Goal: Communication & Community: Connect with others

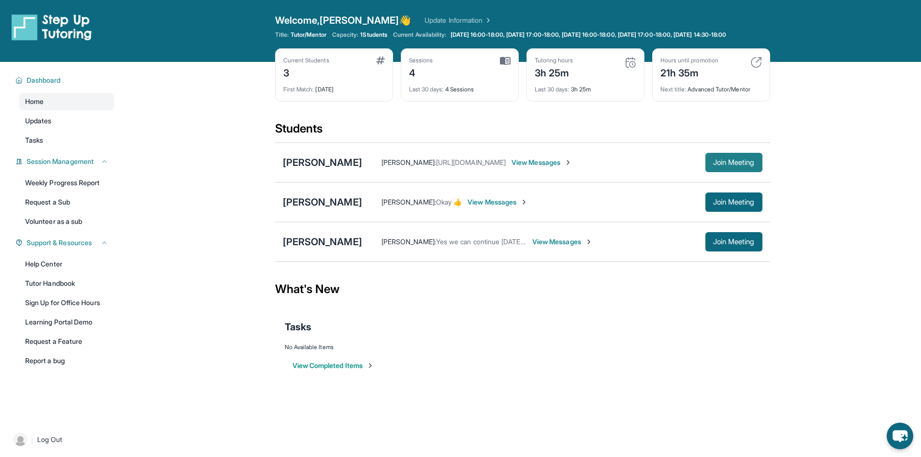
click at [708, 172] on button "Join Meeting" at bounding box center [733, 162] width 57 height 19
click at [725, 205] on span "Join Meeting" at bounding box center [734, 202] width 42 height 6
click at [555, 207] on span "View Messages" at bounding box center [562, 202] width 60 height 10
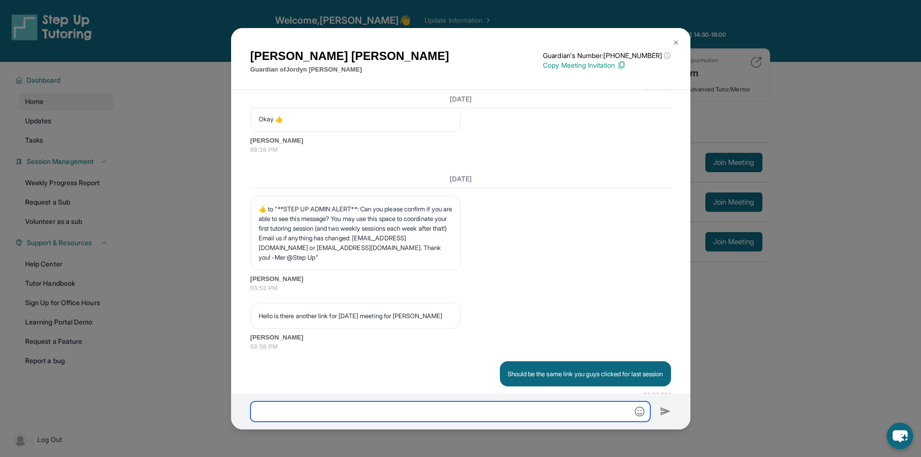
click at [436, 410] on input "text" at bounding box center [450, 411] width 400 height 20
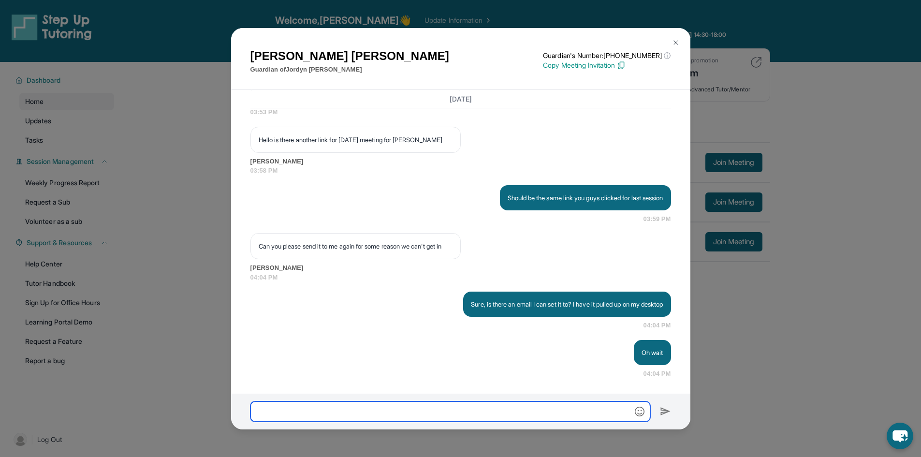
scroll to position [2616, 0]
paste input "**********"
type input "**********"
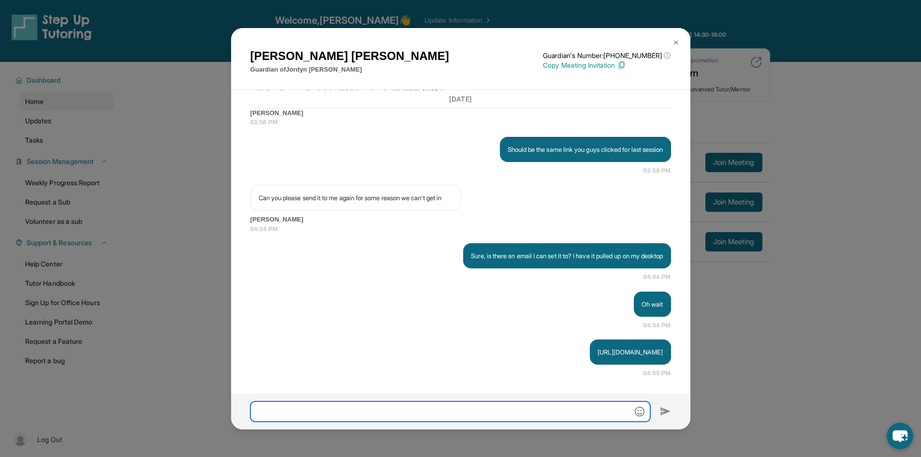
scroll to position [2674, 0]
click at [500, 414] on input "text" at bounding box center [450, 411] width 400 height 20
type input "**********"
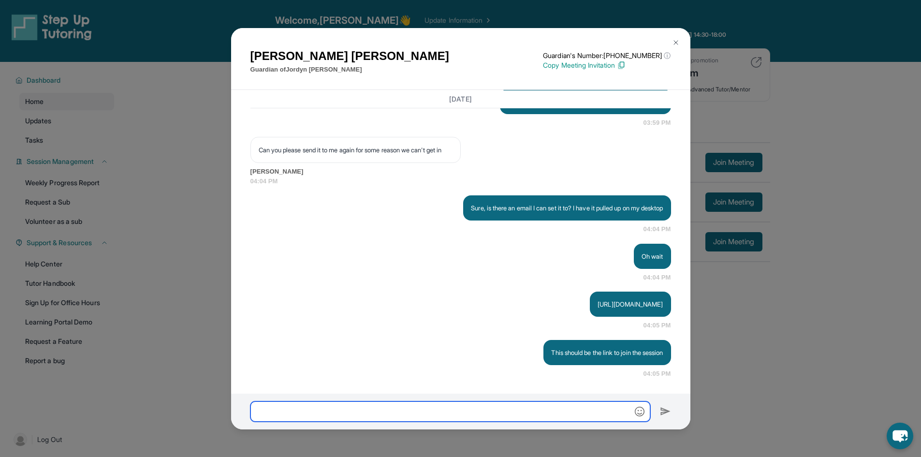
scroll to position [2722, 0]
click at [677, 33] on button at bounding box center [675, 42] width 19 height 19
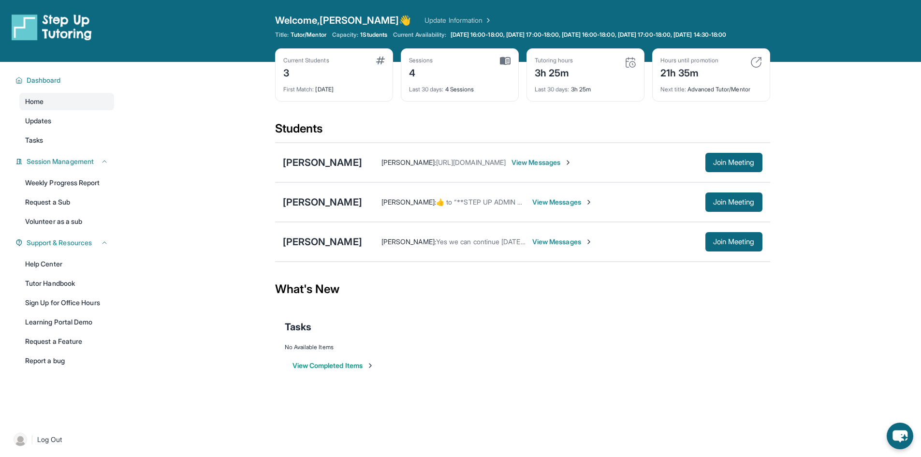
click at [560, 206] on span "View Messages" at bounding box center [562, 202] width 60 height 10
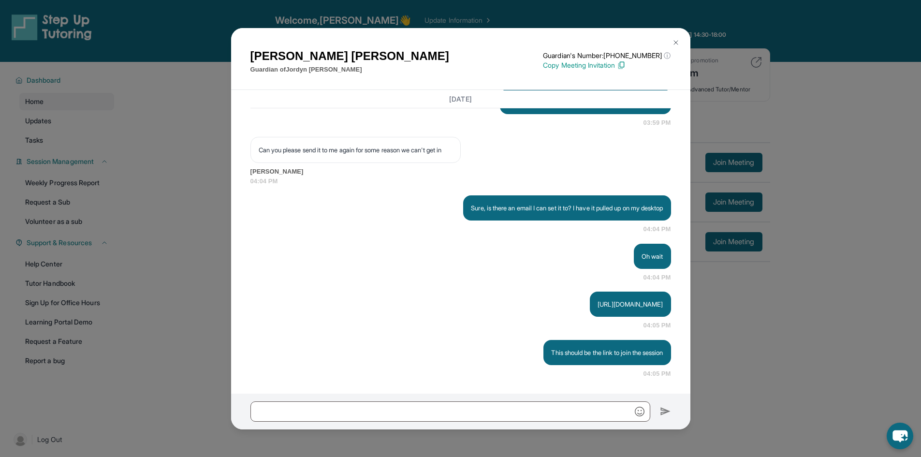
click at [672, 41] on img at bounding box center [676, 43] width 8 height 8
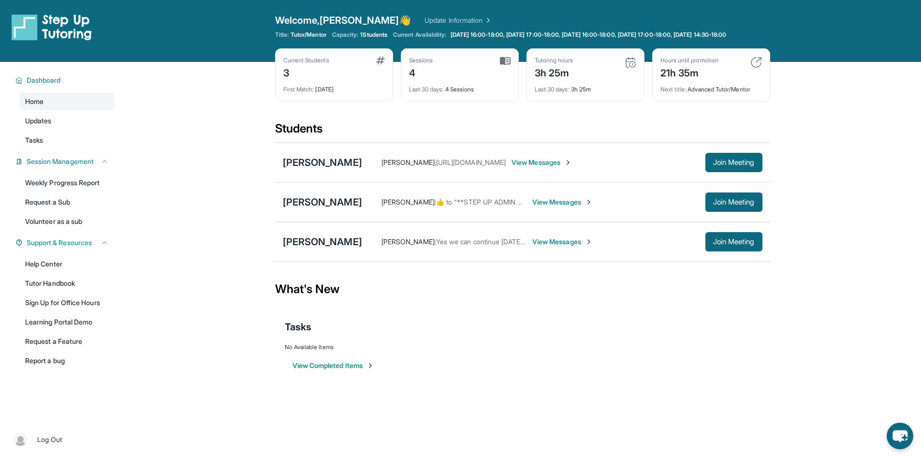
click at [585, 206] on img at bounding box center [589, 202] width 8 height 8
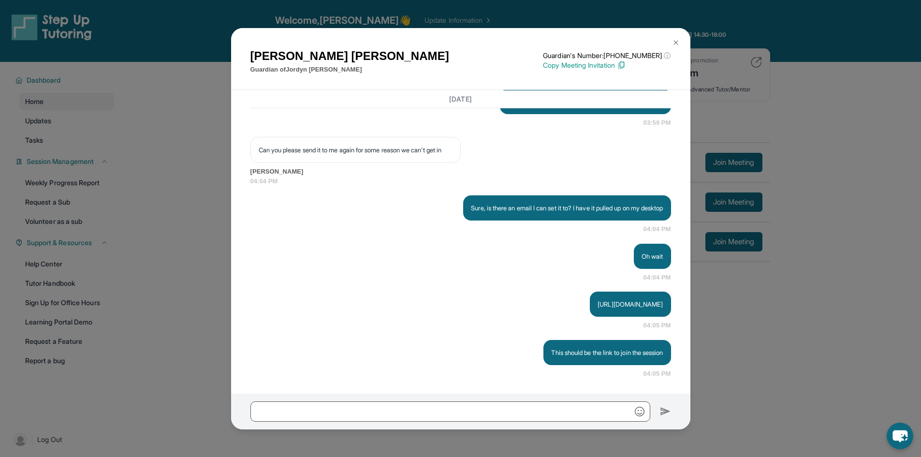
click at [674, 40] on img at bounding box center [676, 43] width 8 height 8
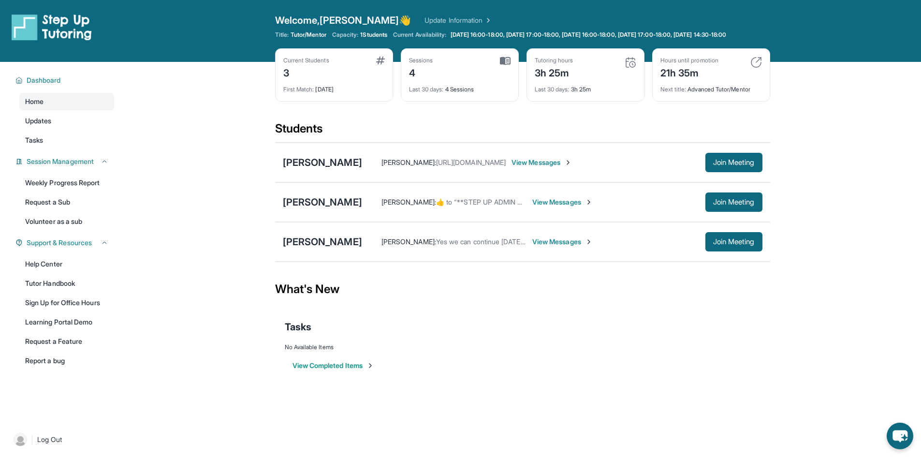
click at [547, 207] on span "View Messages" at bounding box center [562, 202] width 60 height 10
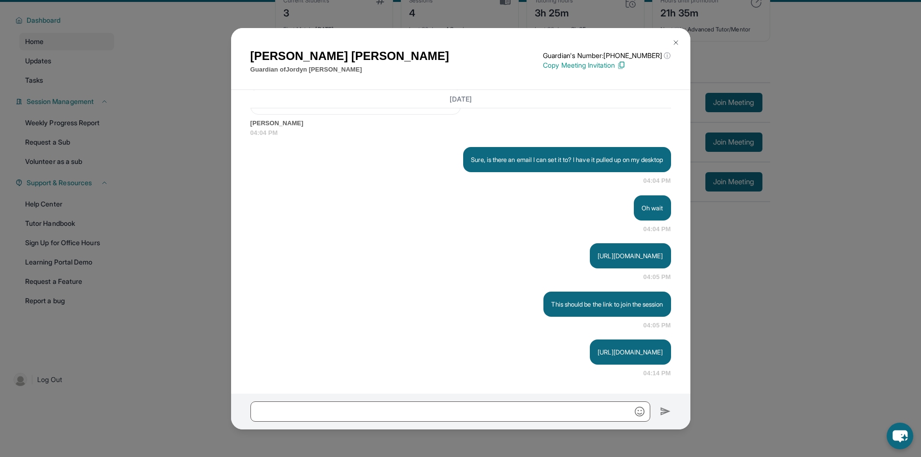
scroll to position [70, 0]
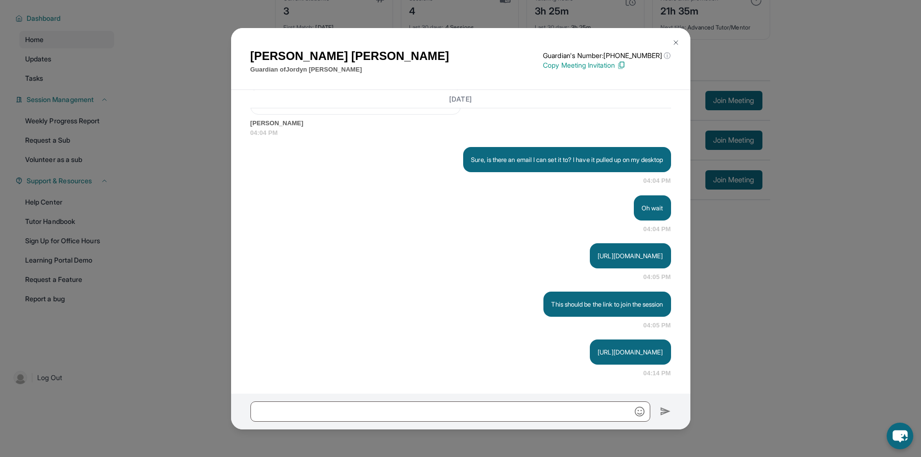
click at [671, 43] on button at bounding box center [675, 42] width 19 height 19
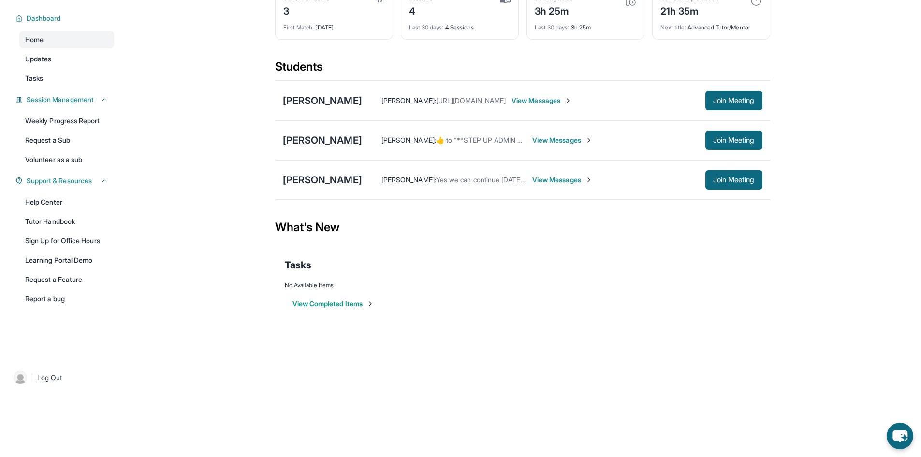
click at [572, 136] on span "View Messages" at bounding box center [562, 140] width 60 height 10
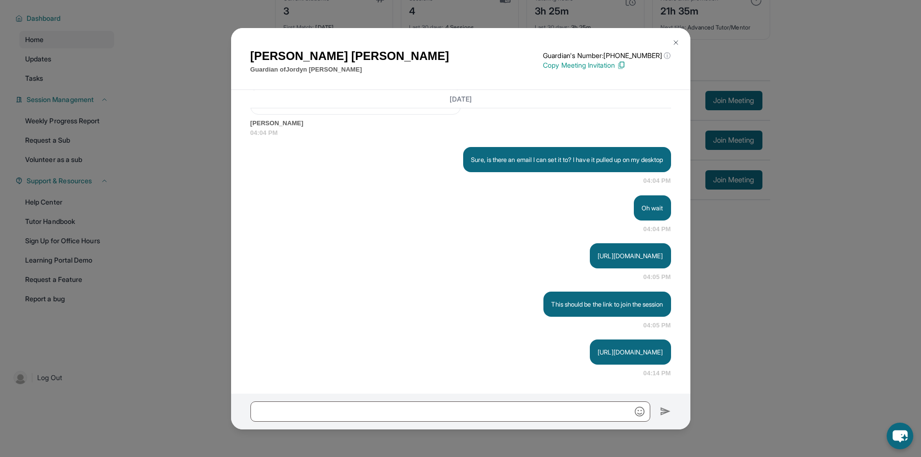
scroll to position [2788, 0]
click at [570, 66] on p "Copy Meeting Invitation" at bounding box center [607, 65] width 128 height 10
click at [672, 42] on img at bounding box center [676, 43] width 8 height 8
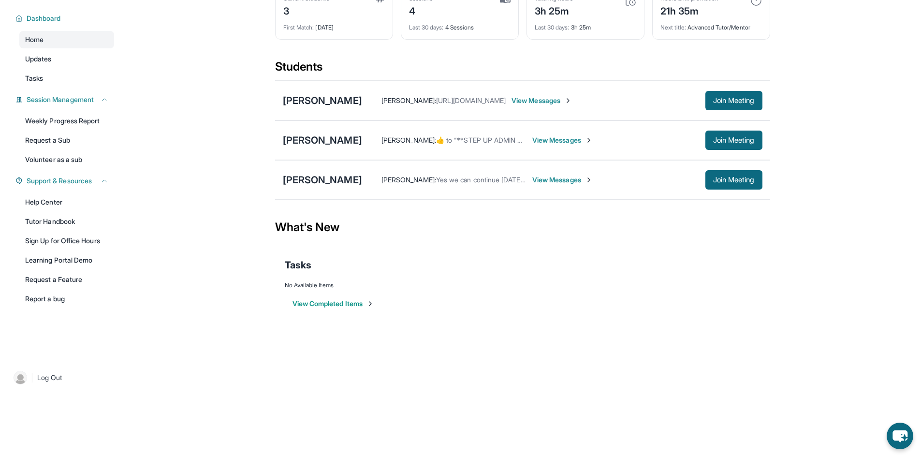
click at [318, 148] on div "Jordyn Ramirez Susann Ramirez :  ​👍​ to “ **STEP UP ADMIN ALERT**: Can you plea…" at bounding box center [522, 140] width 495 height 40
click at [321, 143] on div "[PERSON_NAME]" at bounding box center [322, 140] width 79 height 14
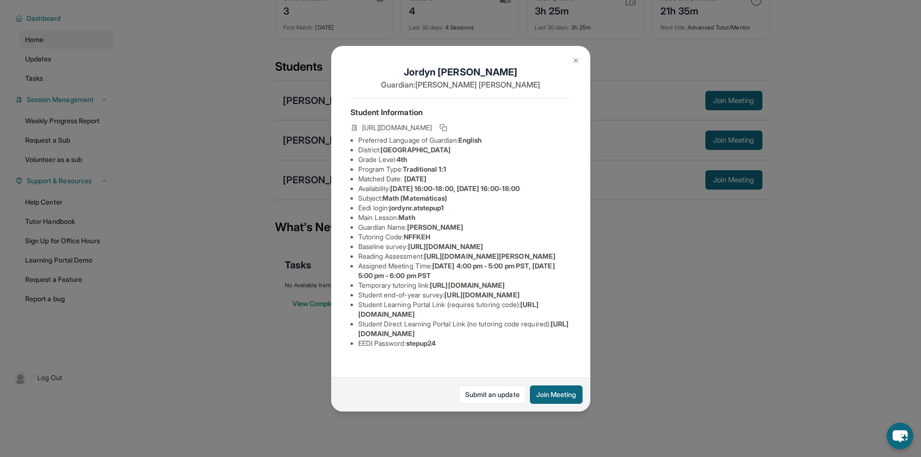
scroll to position [56, 0]
click at [410, 204] on span "jordynr.atstepup1" at bounding box center [416, 208] width 55 height 8
drag, startPoint x: 410, startPoint y: 160, endPoint x: 435, endPoint y: 159, distance: 25.6
click at [435, 204] on span "jordynr.atstepup1" at bounding box center [416, 208] width 55 height 8
copy span "jordynr.atstepup1"
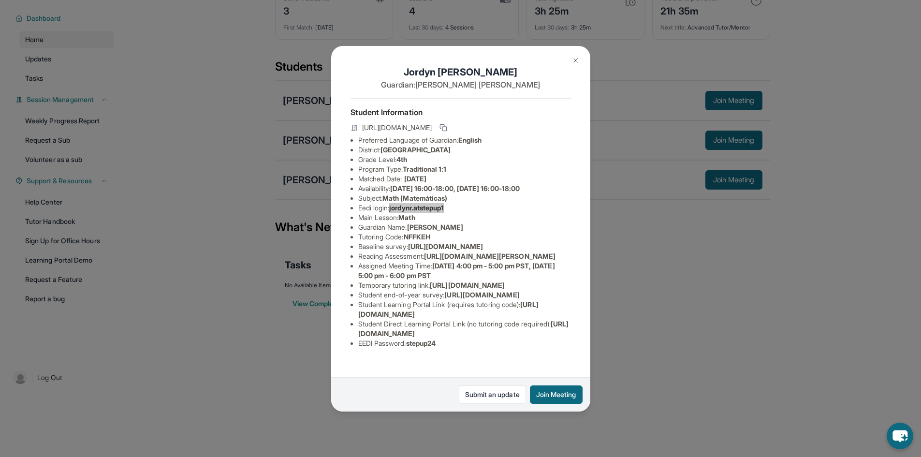
scroll to position [104, 0]
click at [421, 347] on span "stepup24" at bounding box center [421, 343] width 30 height 8
copy span "stepup24"
